Goal: Task Accomplishment & Management: Use online tool/utility

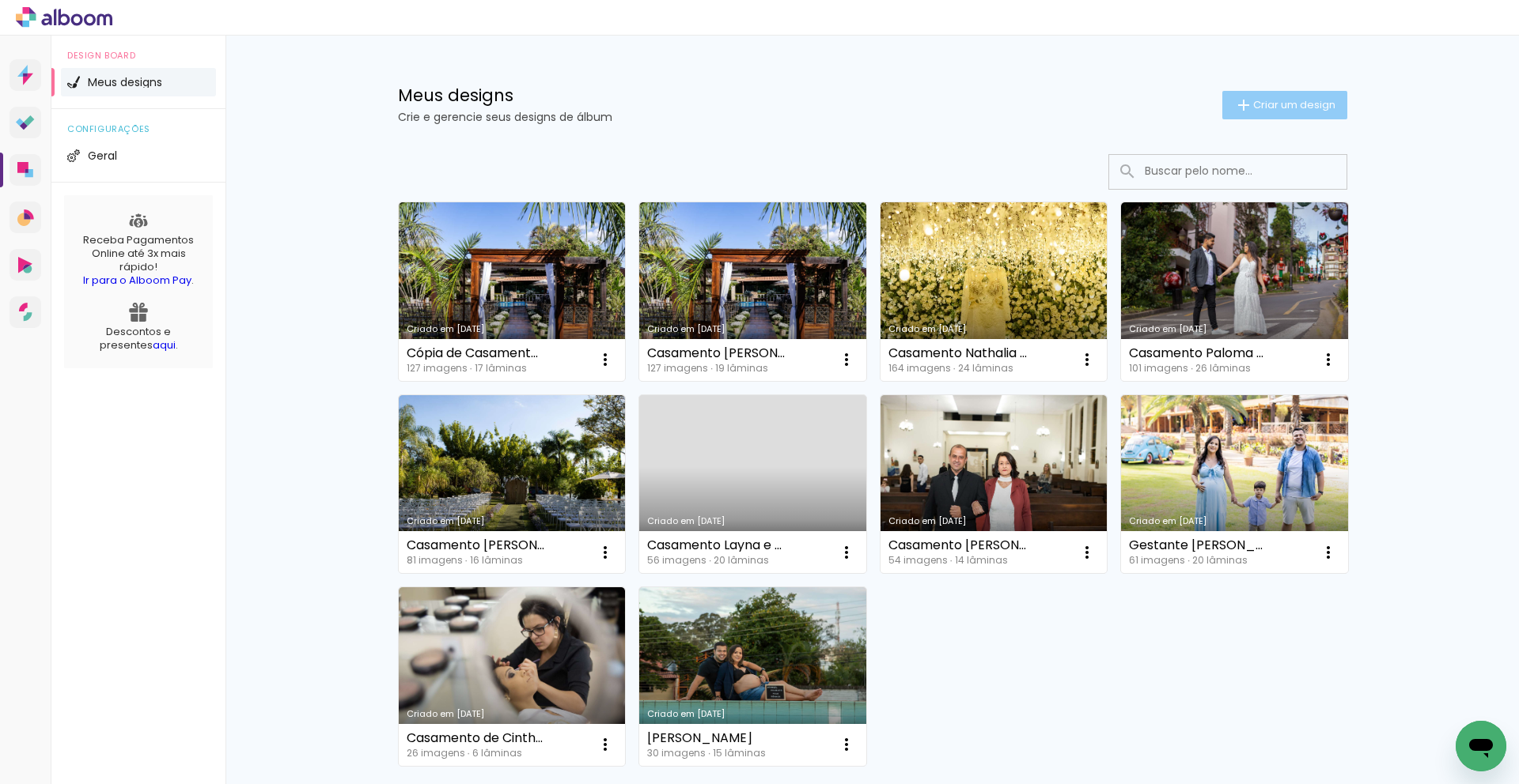
click at [1296, 84] on div "Meus designs Crie e gerencie seus designs de álbum Criar um design" at bounding box center [872, 87] width 1029 height 103
click at [1297, 94] on paper-button "Criar um design" at bounding box center [1285, 105] width 125 height 28
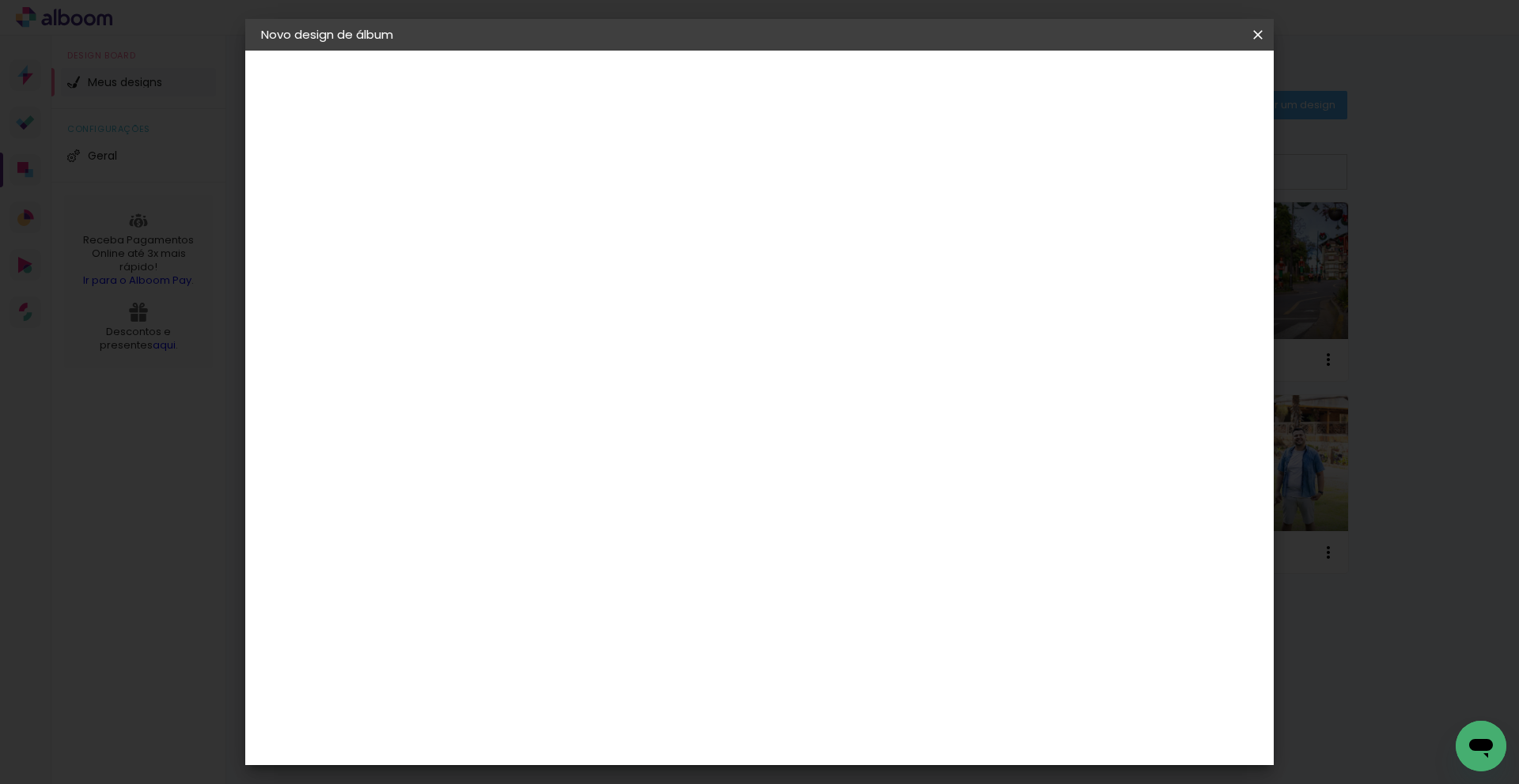
click at [519, 210] on input at bounding box center [519, 212] width 0 height 24
type input "p"
type input "Montagem post"
type paper-input "Montagem post"
click at [682, 73] on paper-button "Avançar" at bounding box center [643, 83] width 78 height 27
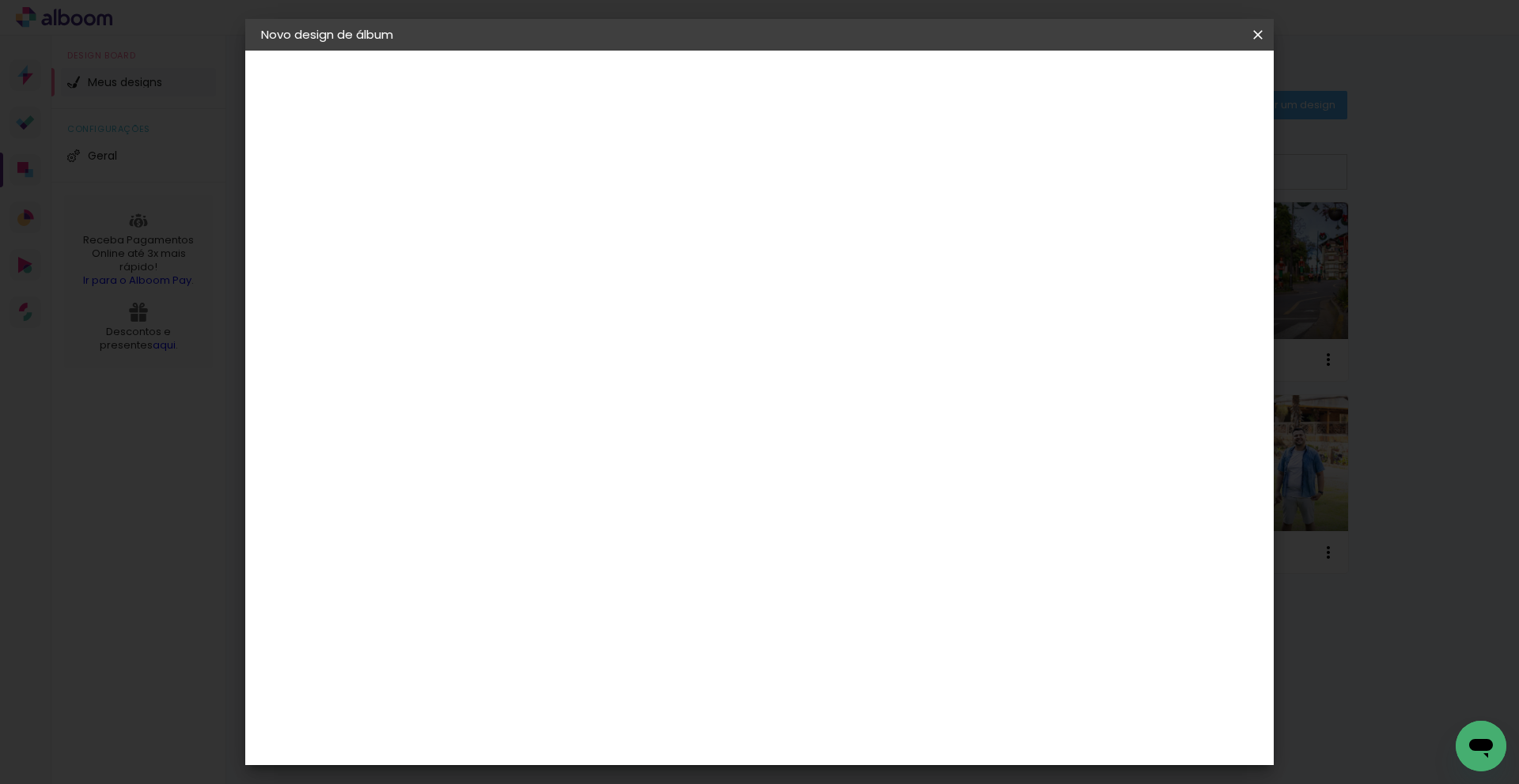
click at [816, 245] on paper-item "Tamanho Livre" at bounding box center [740, 240] width 152 height 35
click at [0, 0] on slot "Avançar" at bounding box center [0, 0] width 0 height 0
click at [688, 244] on span "30" at bounding box center [695, 247] width 26 height 23
click at [476, 457] on input "30" at bounding box center [470, 452] width 41 height 23
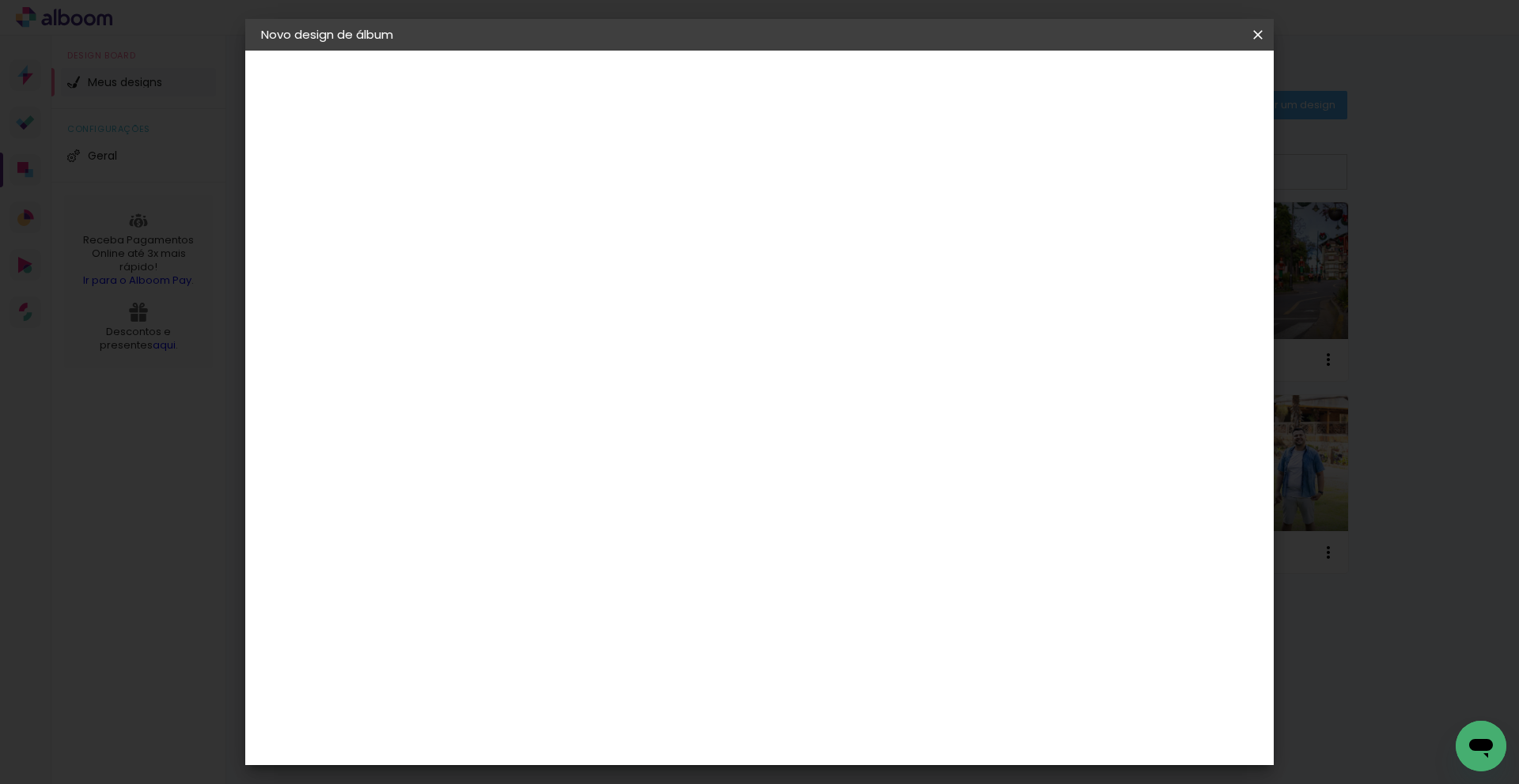
click at [476, 457] on input "30" at bounding box center [470, 452] width 41 height 23
